Goal: Entertainment & Leisure: Consume media (video, audio)

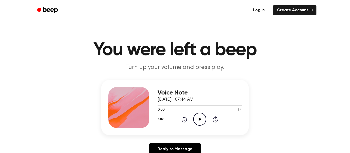
click at [200, 122] on icon "Play Audio" at bounding box center [199, 119] width 13 height 13
click at [200, 124] on icon "Play Audio" at bounding box center [199, 119] width 13 height 13
click at [200, 124] on icon "Pause Audio" at bounding box center [199, 119] width 13 height 13
click at [200, 124] on icon "Play Audio" at bounding box center [199, 119] width 13 height 13
